Goal: Find specific page/section: Find specific page/section

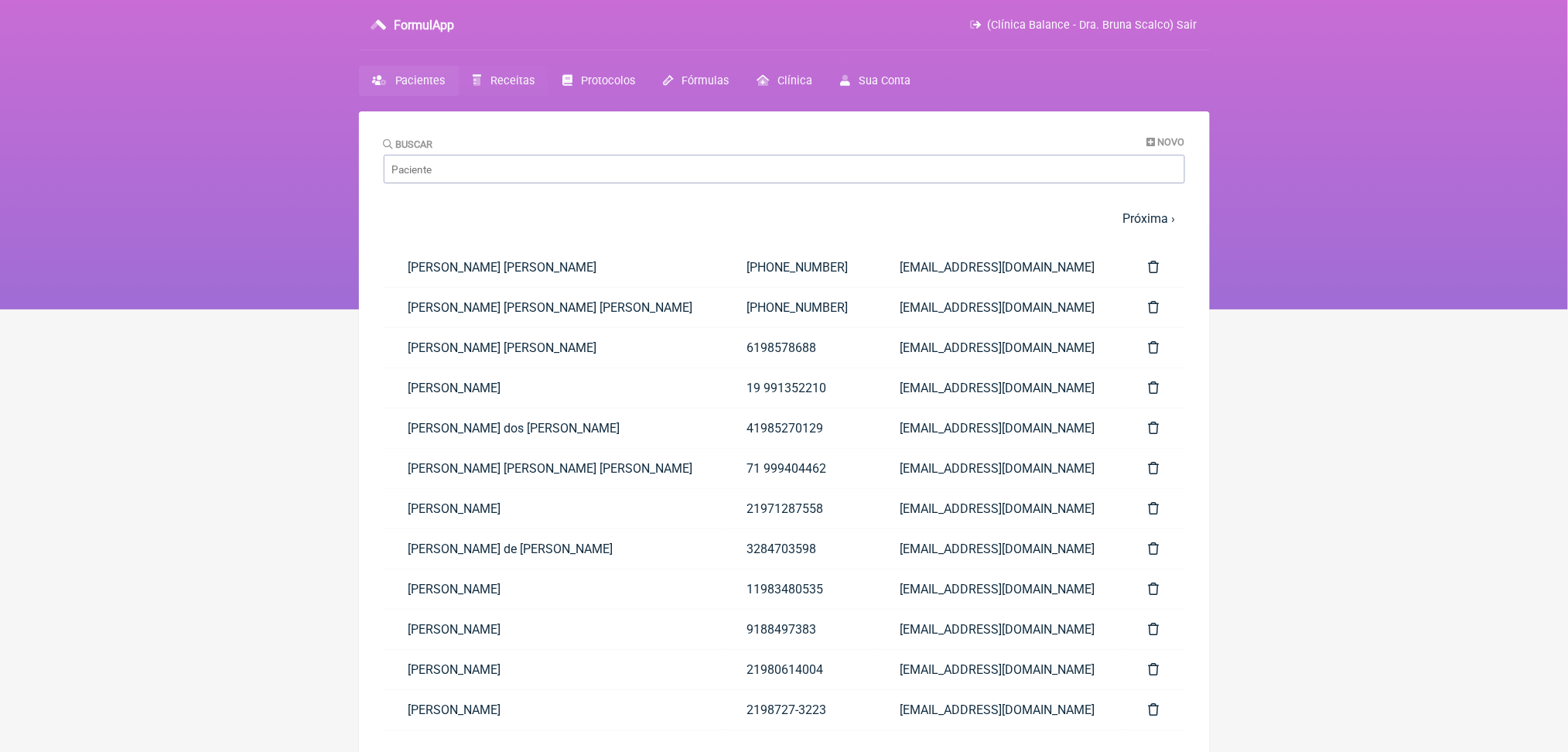
click at [530, 87] on span "Receitas" at bounding box center [513, 80] width 45 height 13
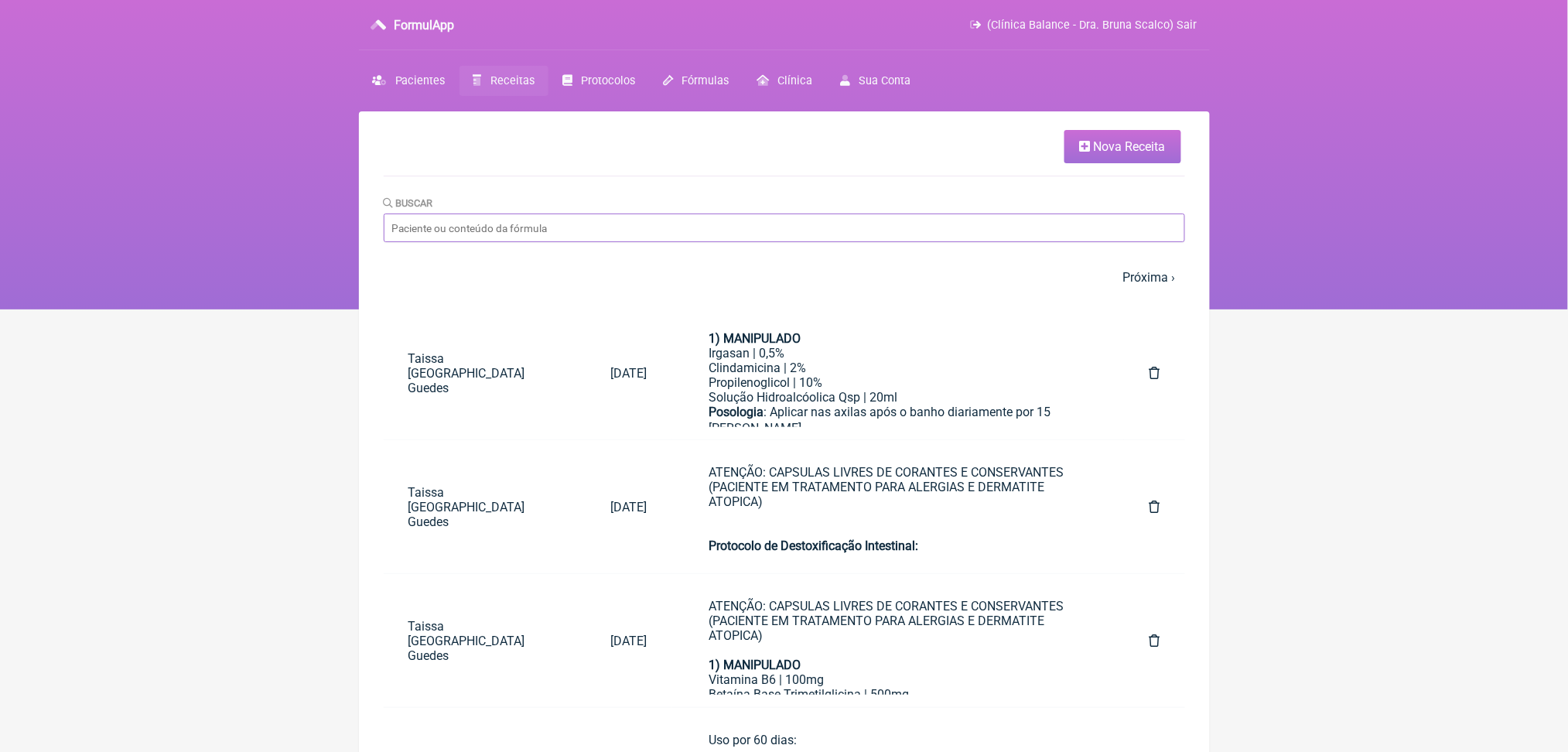
click at [516, 242] on input "Buscar" at bounding box center [785, 228] width 802 height 29
type input "[PERSON_NAME]"
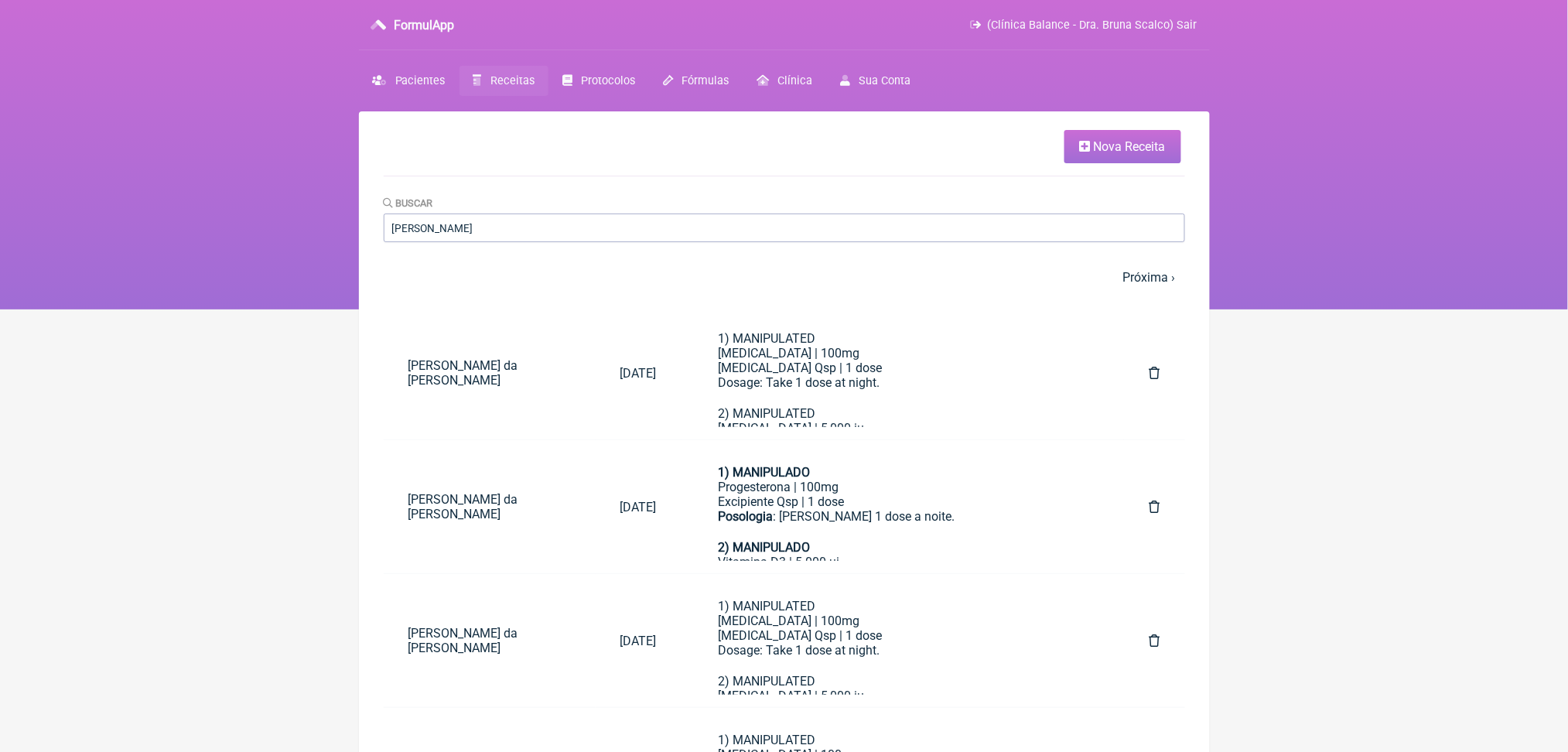
click at [1401, 310] on html "FormulApp (Clínica Balance - Dra. [PERSON_NAME]) Sair [GEOGRAPHIC_DATA] Receita…" at bounding box center [784, 154] width 1568 height 310
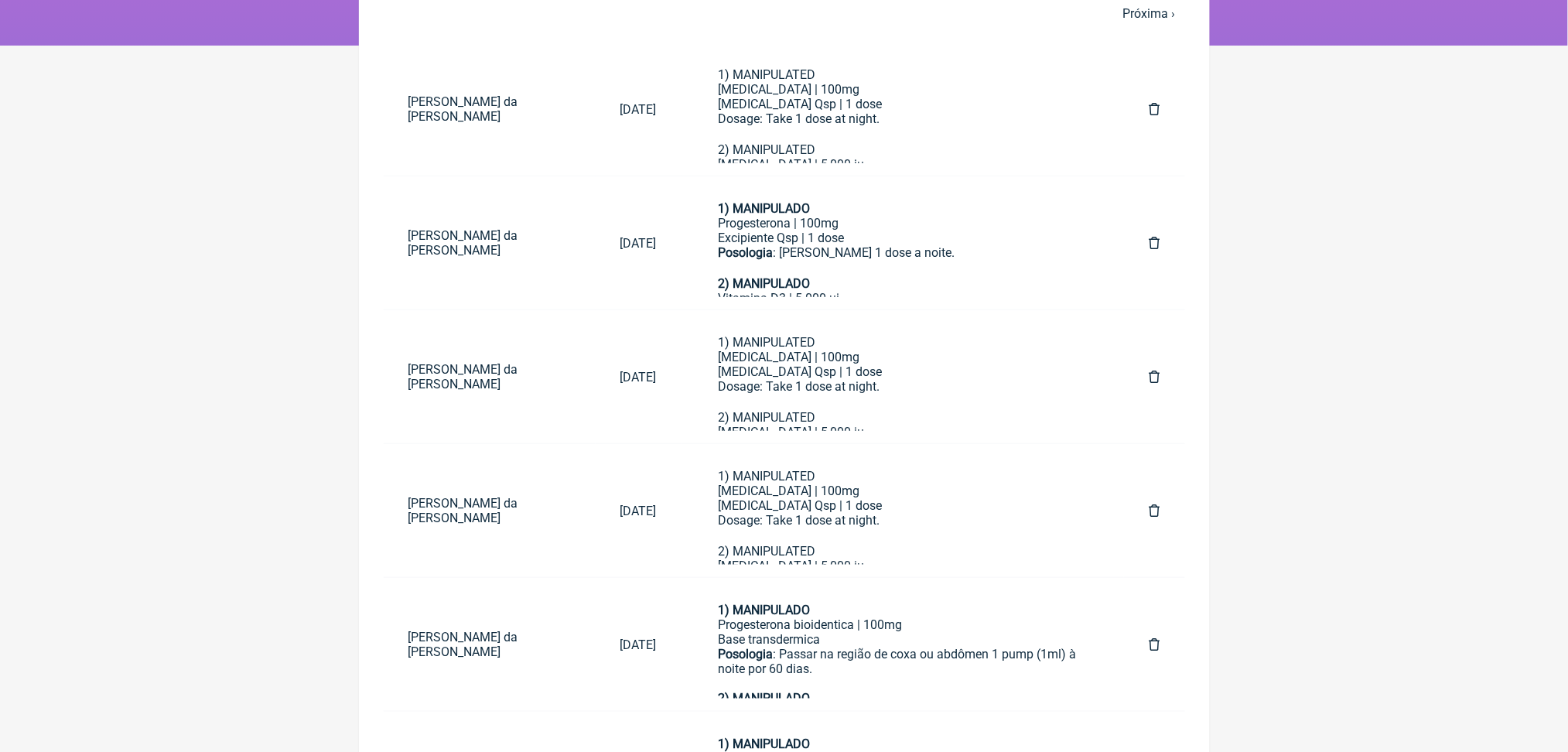
scroll to position [280, 0]
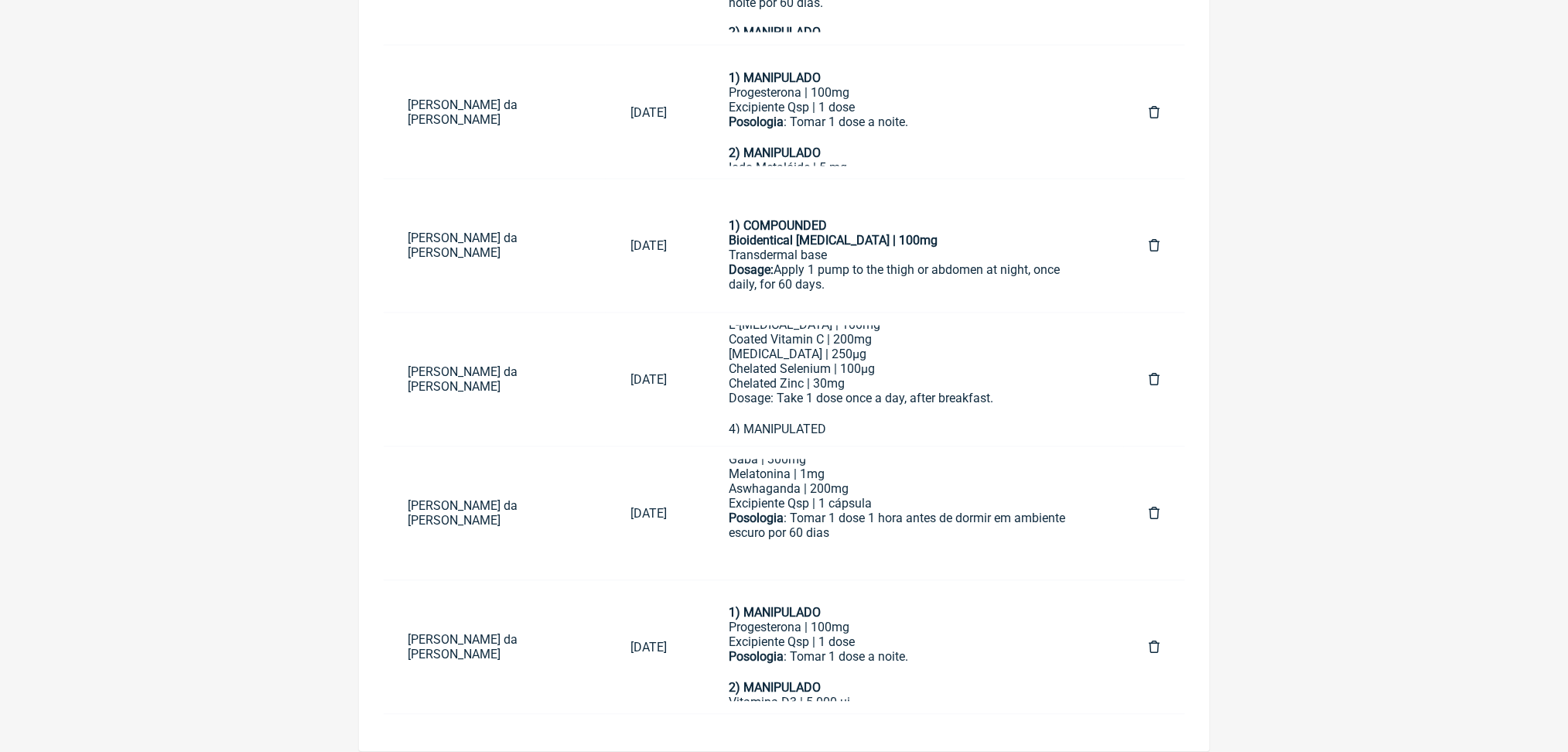
scroll to position [774, 0]
